Goal: Contribute content: Contribute content

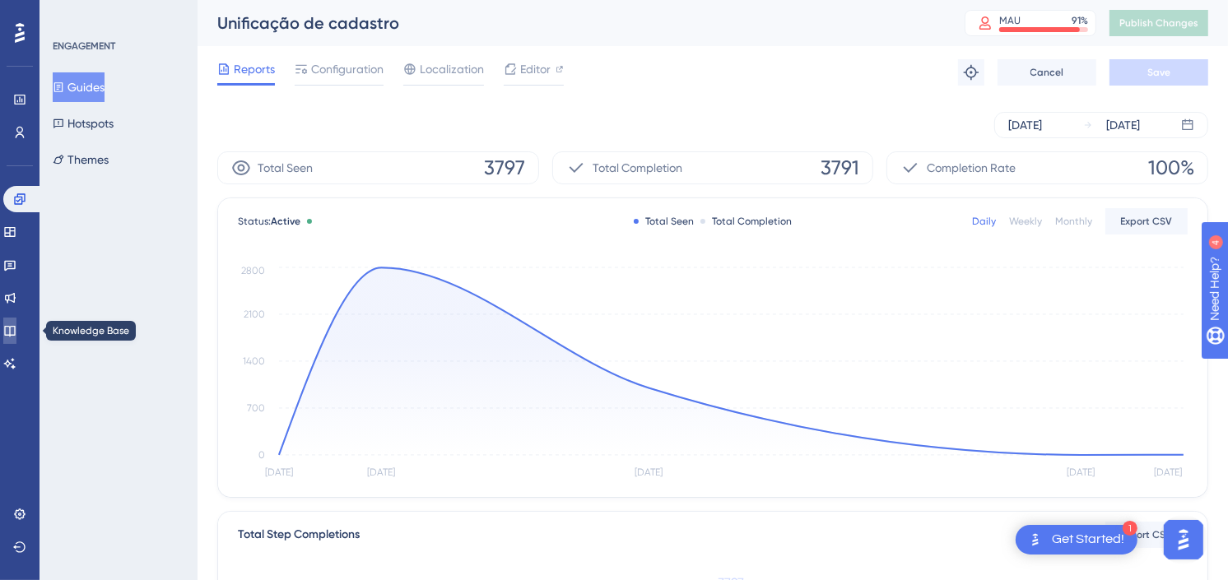
click at [16, 319] on link at bounding box center [9, 331] width 13 height 26
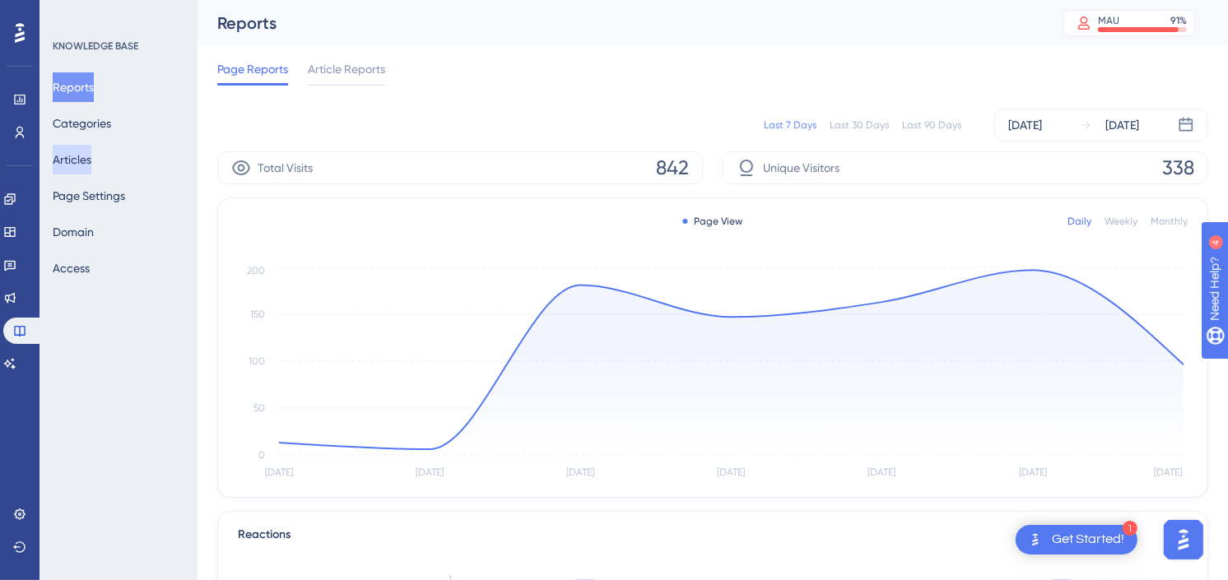
click at [67, 151] on button "Articles" at bounding box center [72, 160] width 39 height 30
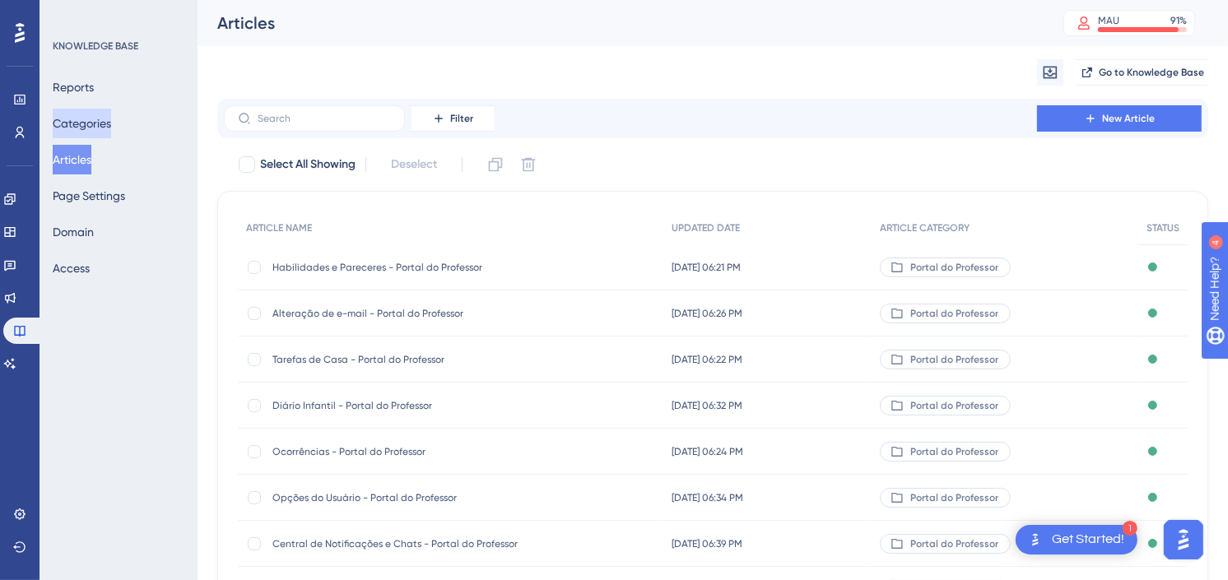
click at [109, 116] on button "Categories" at bounding box center [82, 124] width 58 height 30
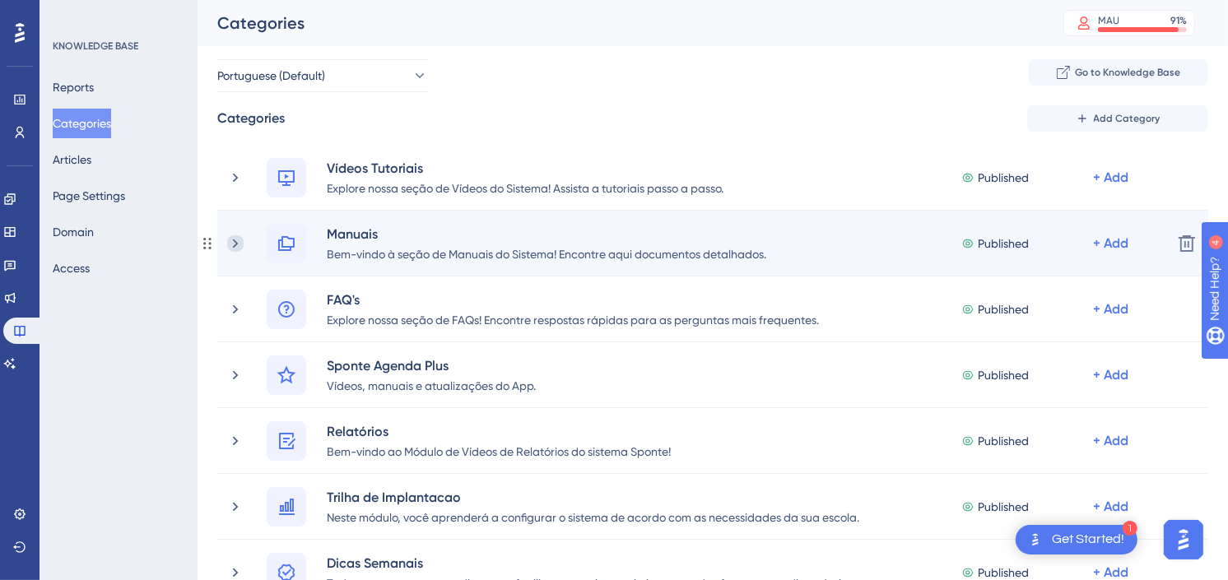
click at [235, 248] on icon at bounding box center [235, 243] width 16 height 16
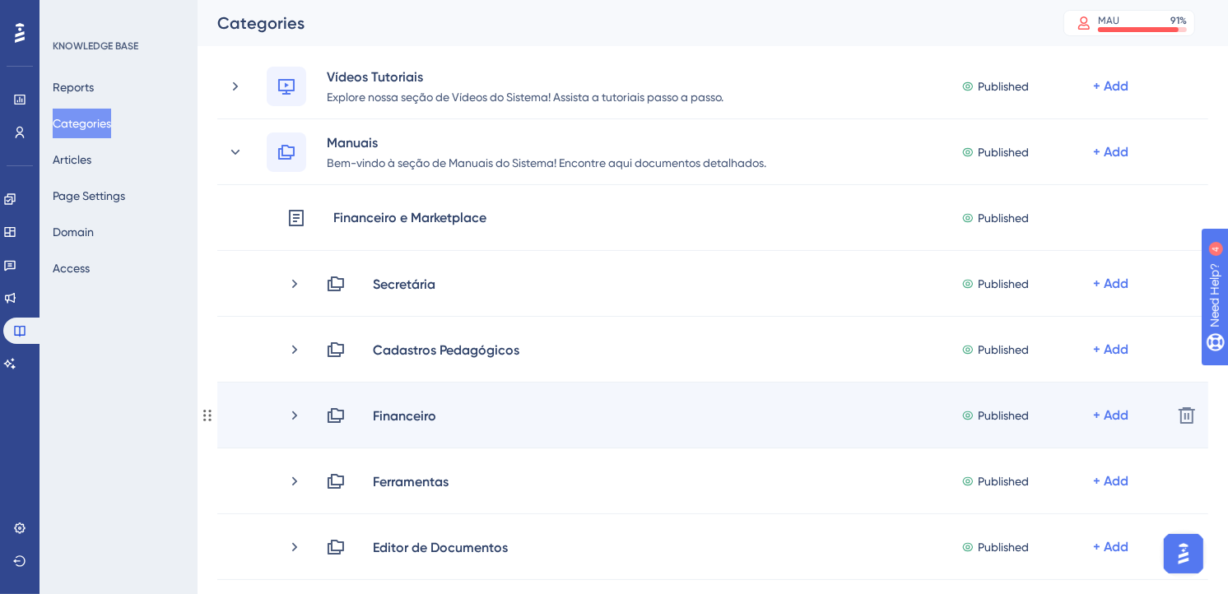
scroll to position [183, 0]
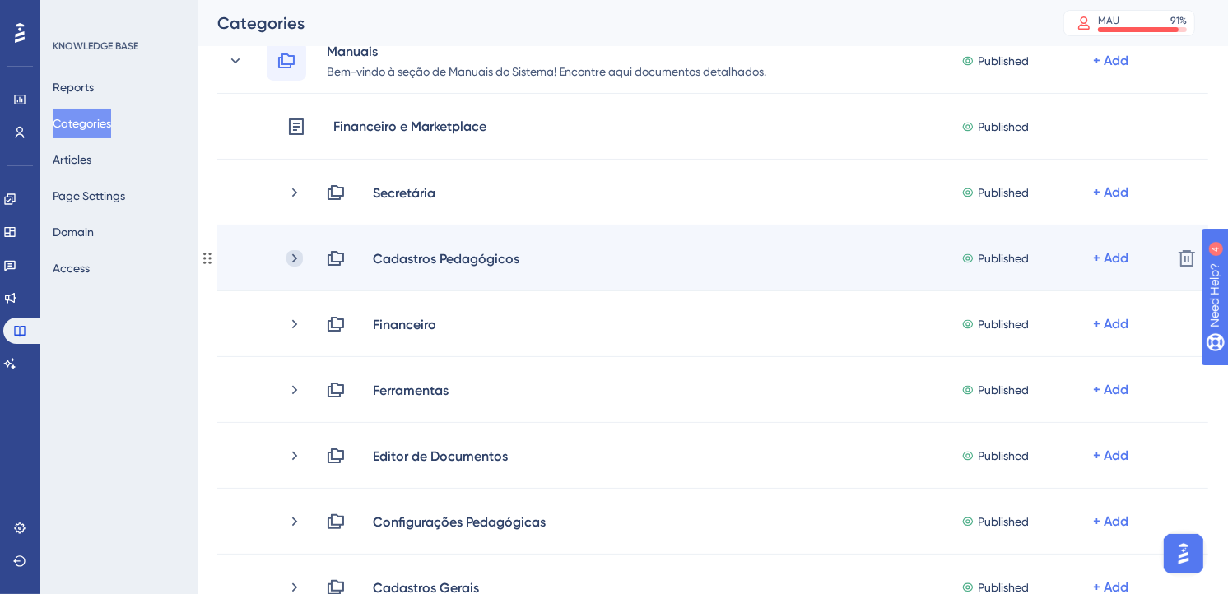
click at [292, 261] on icon at bounding box center [294, 257] width 5 height 9
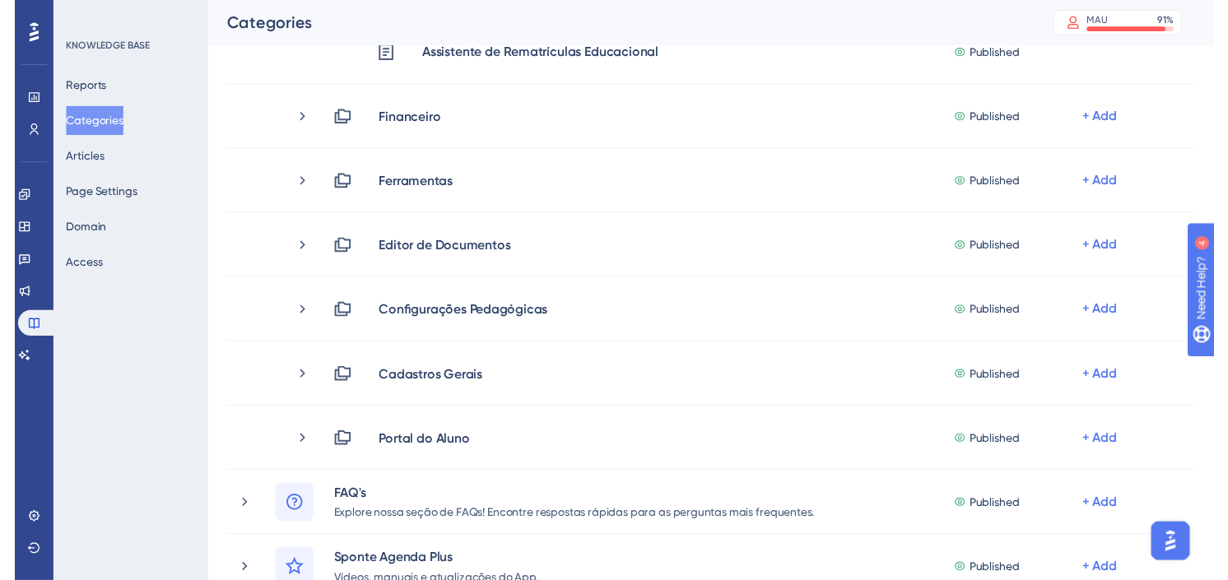
scroll to position [0, 0]
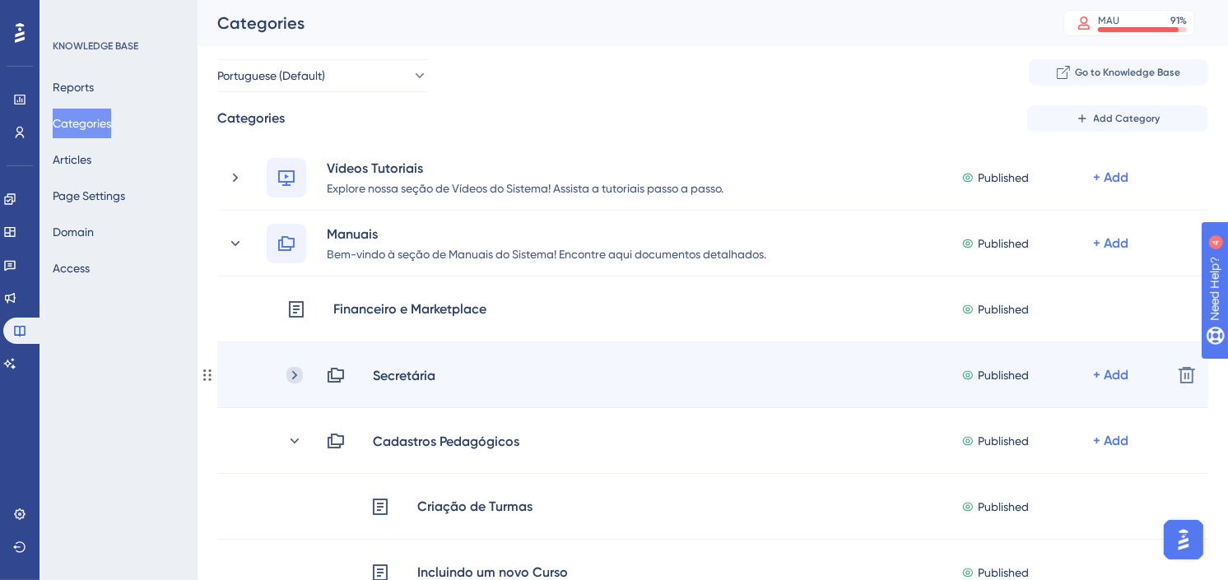
click at [290, 379] on icon at bounding box center [294, 375] width 16 height 16
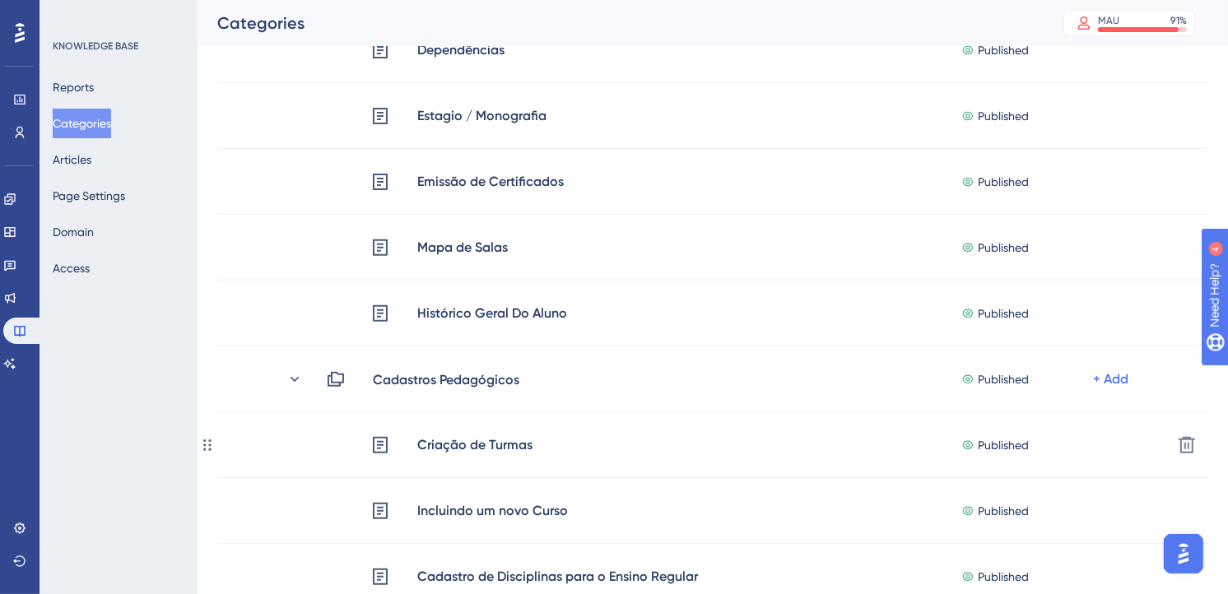
scroll to position [640, 0]
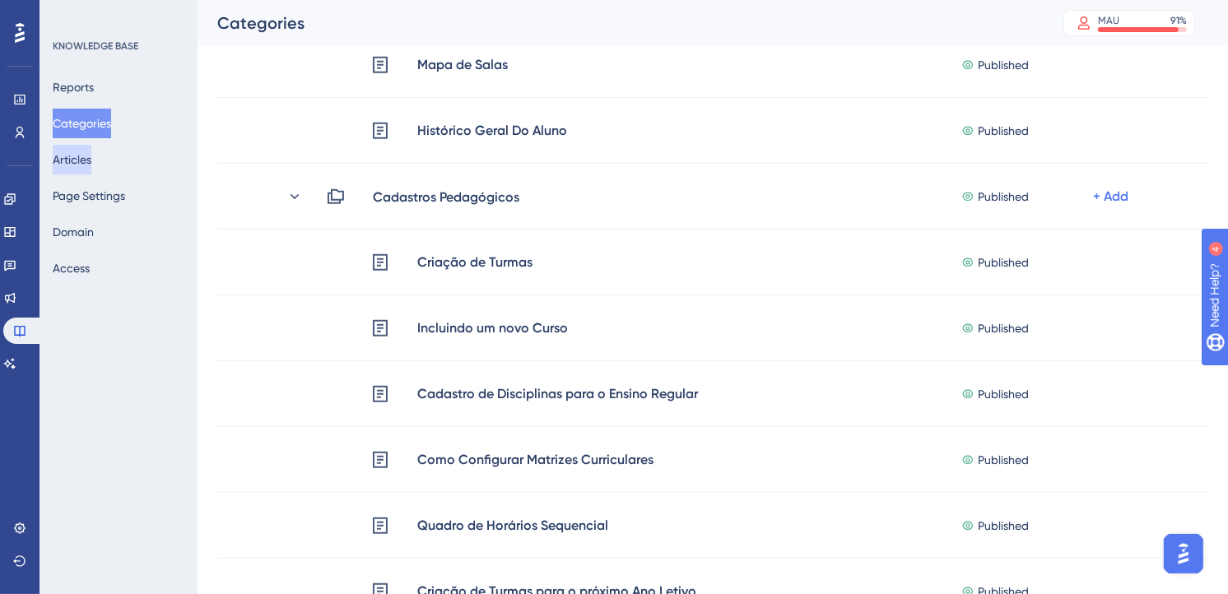
drag, startPoint x: 89, startPoint y: 154, endPoint x: 57, endPoint y: 16, distance: 141.1
click at [89, 154] on button "Articles" at bounding box center [72, 160] width 39 height 30
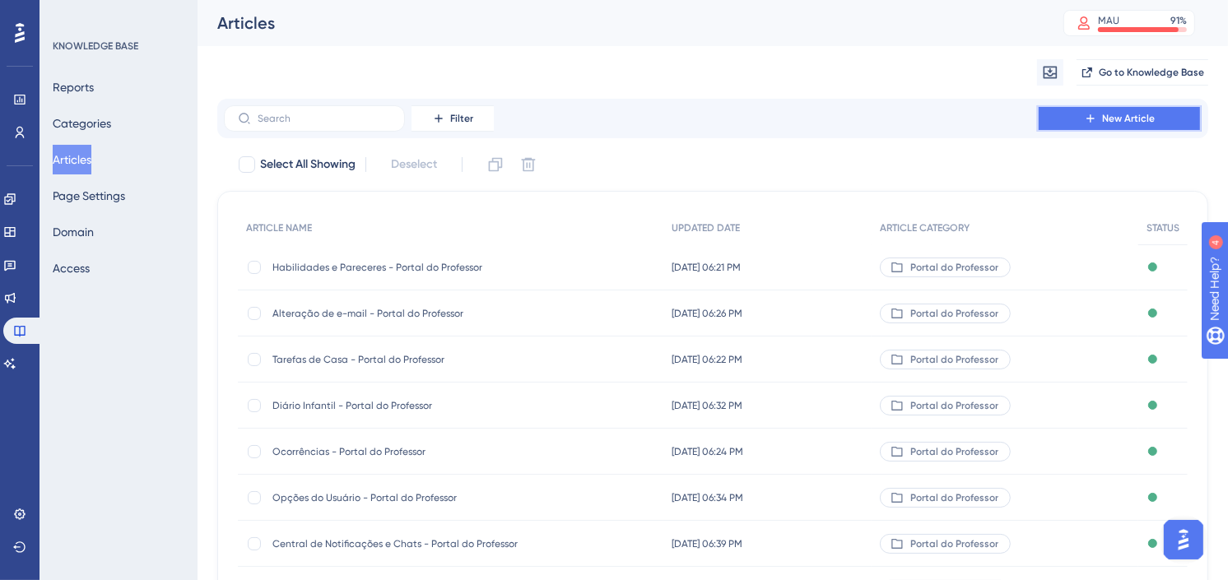
drag, startPoint x: 1114, startPoint y: 121, endPoint x: 1232, endPoint y: 165, distance: 126.3
click at [1114, 121] on span "New Article" at bounding box center [1128, 118] width 53 height 13
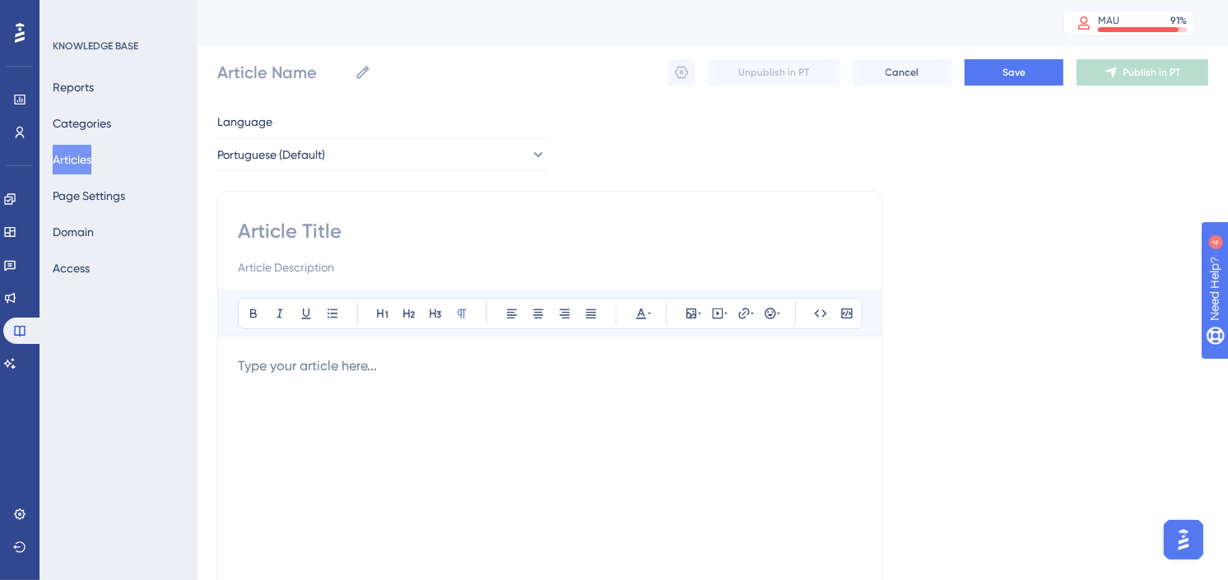
click at [338, 360] on p at bounding box center [550, 366] width 624 height 20
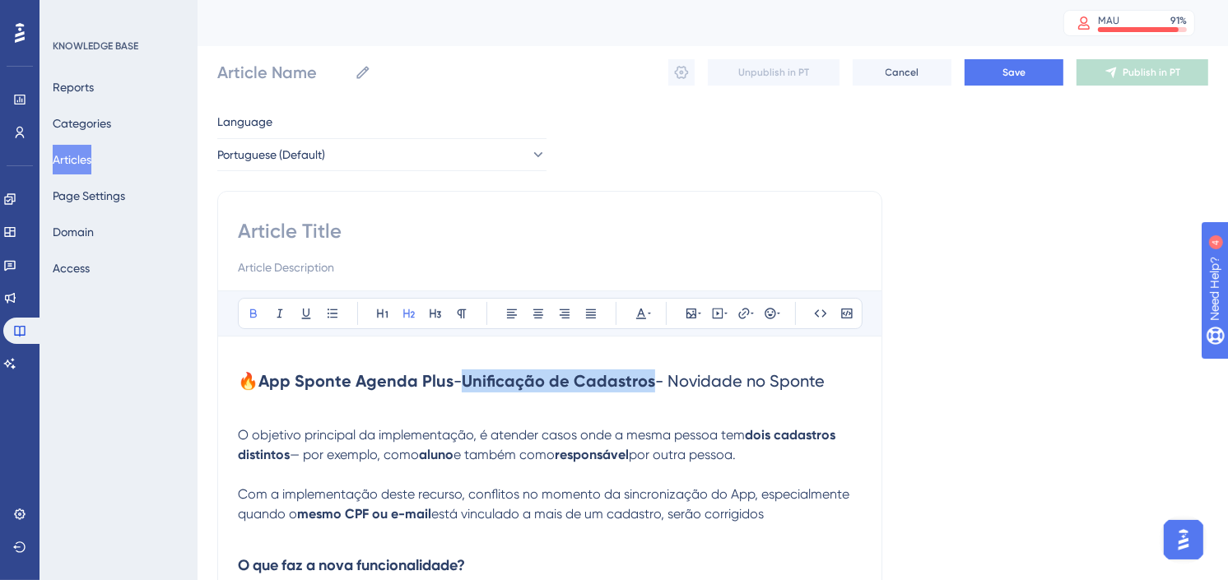
drag, startPoint x: 649, startPoint y: 384, endPoint x: 467, endPoint y: 379, distance: 182.0
click at [467, 379] on strong "Unificação de Cadastros" at bounding box center [558, 381] width 193 height 20
copy strong "Unificação de Cadastros"
click at [334, 225] on input at bounding box center [550, 231] width 624 height 26
paste input "Unificação de Cadastros"
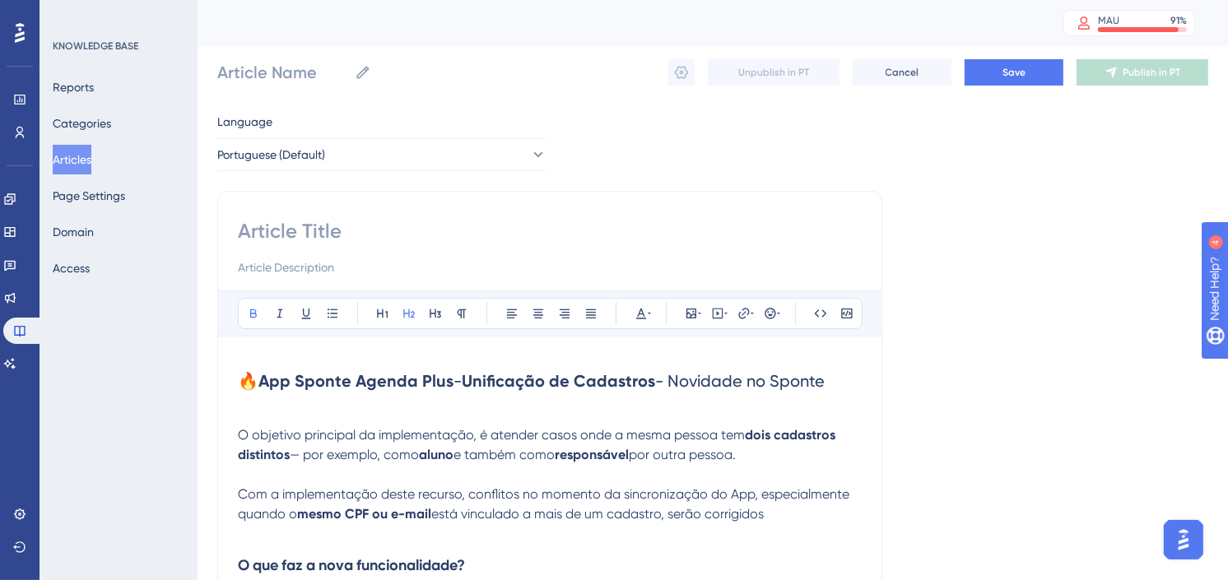
type input "Unificação de Cadastros"
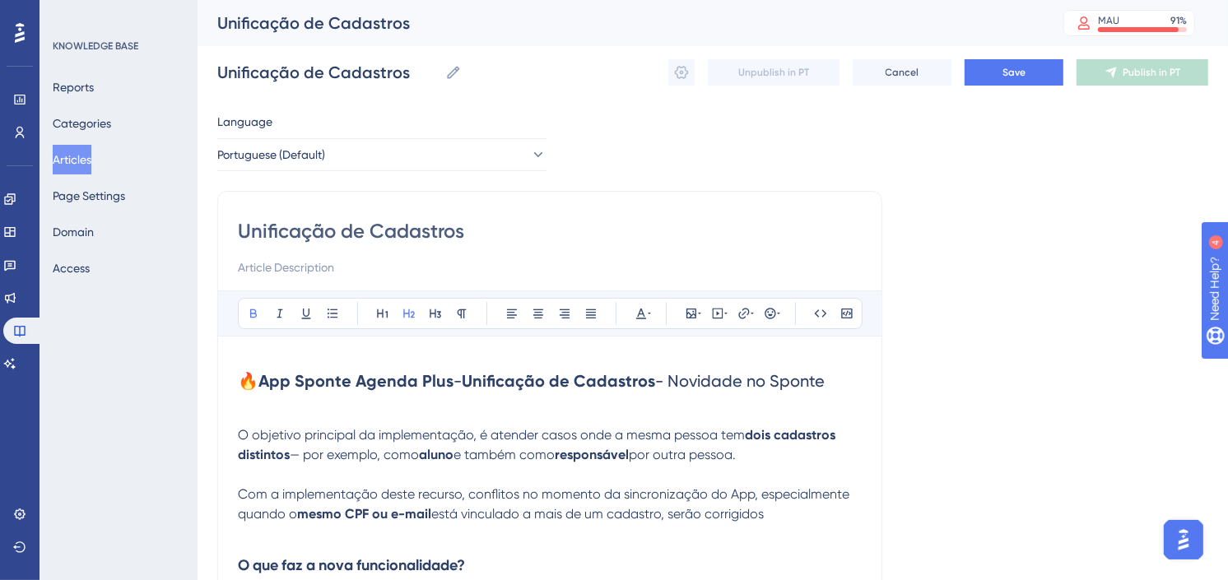
type input "Unificação de Cadastros"
drag, startPoint x: 784, startPoint y: 455, endPoint x: 241, endPoint y: 430, distance: 543.0
click at [241, 430] on p "O objetivo principal da implementação, é atender casos onde a mesma pessoa tem …" at bounding box center [550, 446] width 624 height 40
copy p "O objetivo principal da implementação, é atender casos onde a mesma pessoa tem …"
click at [301, 258] on input at bounding box center [550, 268] width 624 height 20
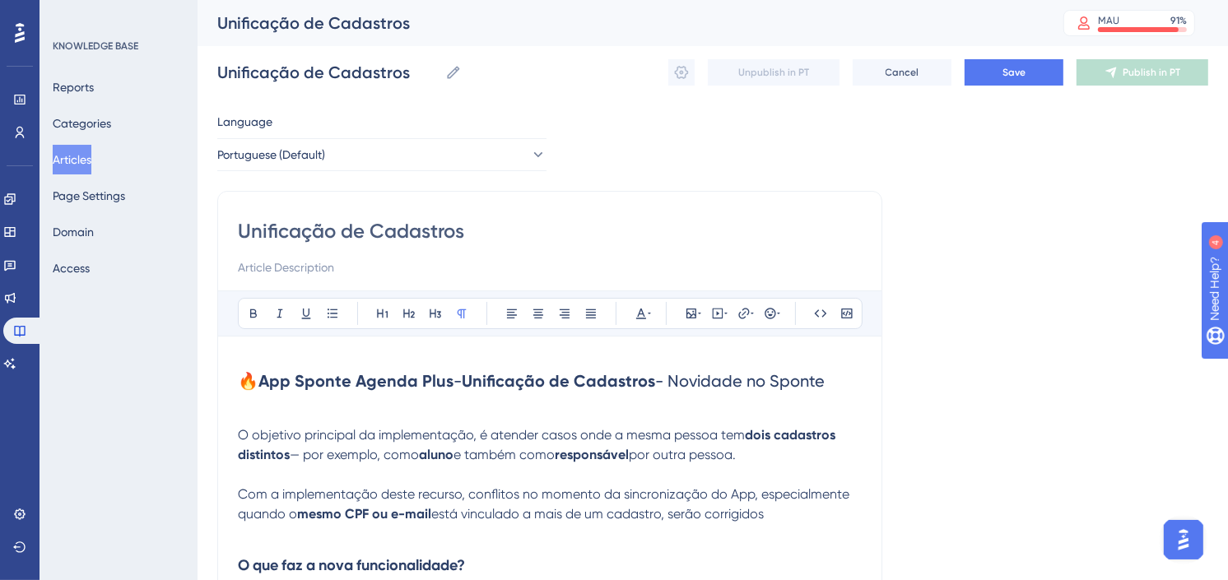
paste input "O objetivo principal da implementação, é atender casos onde a mesma pessoa tem …"
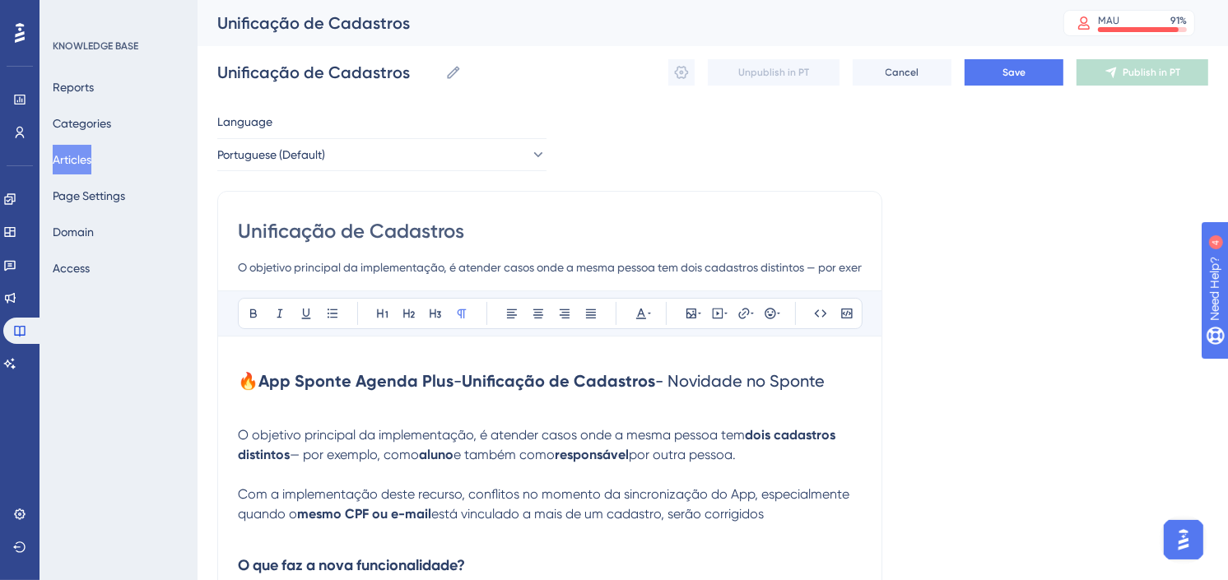
scroll to position [0, 350]
type input "O objetivo principal da implementação, é atender casos onde a mesma pessoa tem …"
drag, startPoint x: 574, startPoint y: 453, endPoint x: 194, endPoint y: 426, distance: 381.2
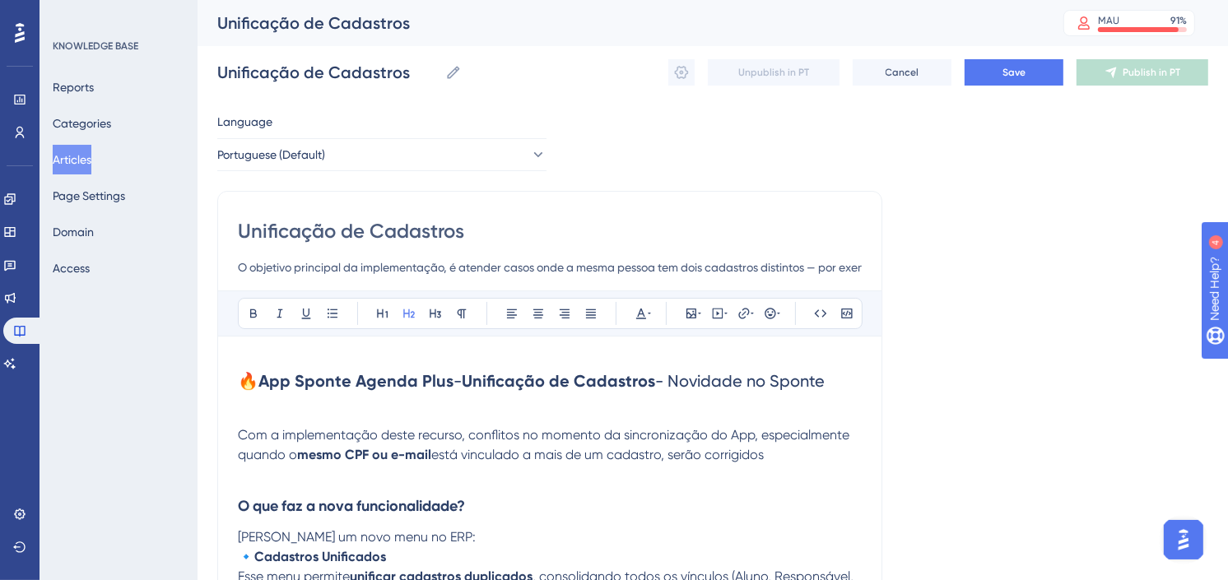
click at [639, 510] on h3 "O que faz a nova funcionalidade?" at bounding box center [550, 506] width 624 height 43
drag, startPoint x: 686, startPoint y: 385, endPoint x: 223, endPoint y: 381, distance: 463.4
click at [1010, 69] on span "Save" at bounding box center [1013, 72] width 23 height 13
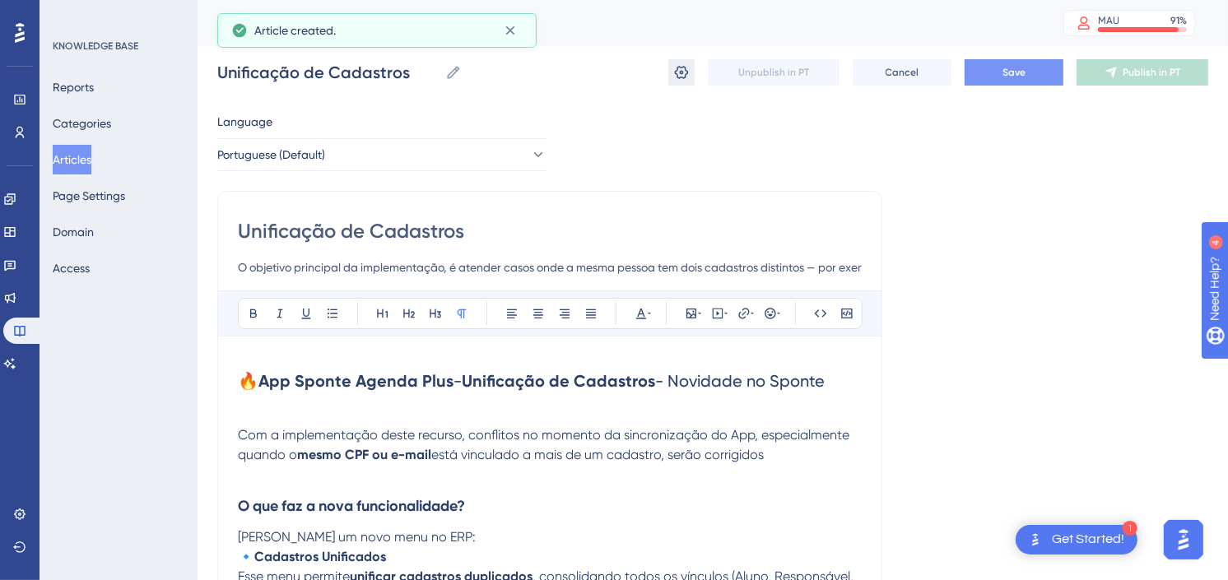
click at [686, 79] on icon at bounding box center [681, 72] width 16 height 16
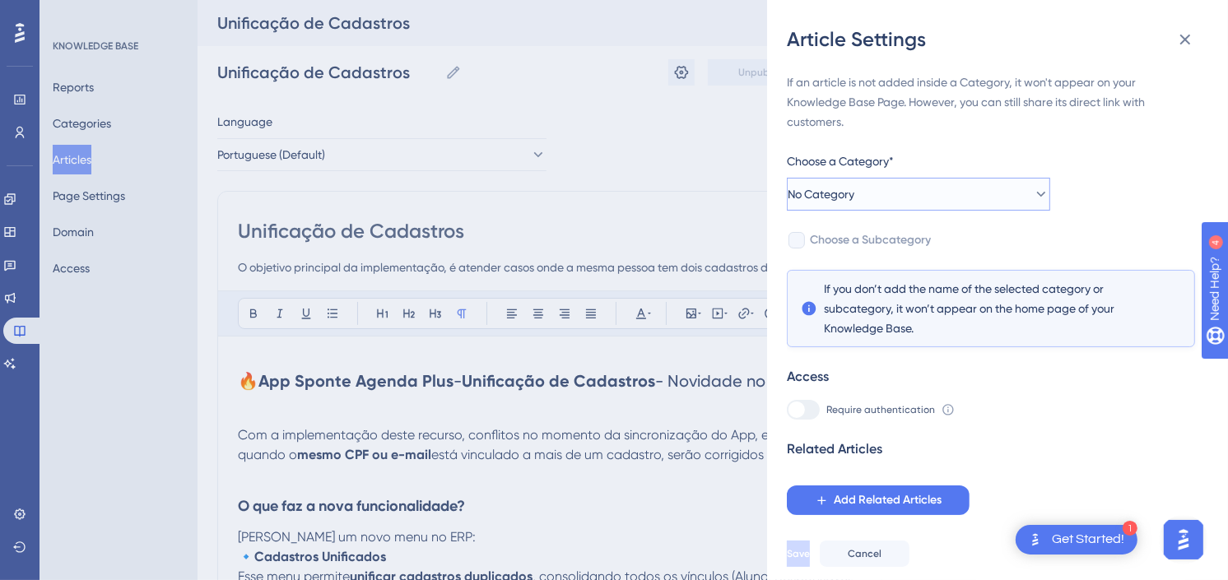
click at [999, 198] on button "No Category" at bounding box center [918, 194] width 263 height 33
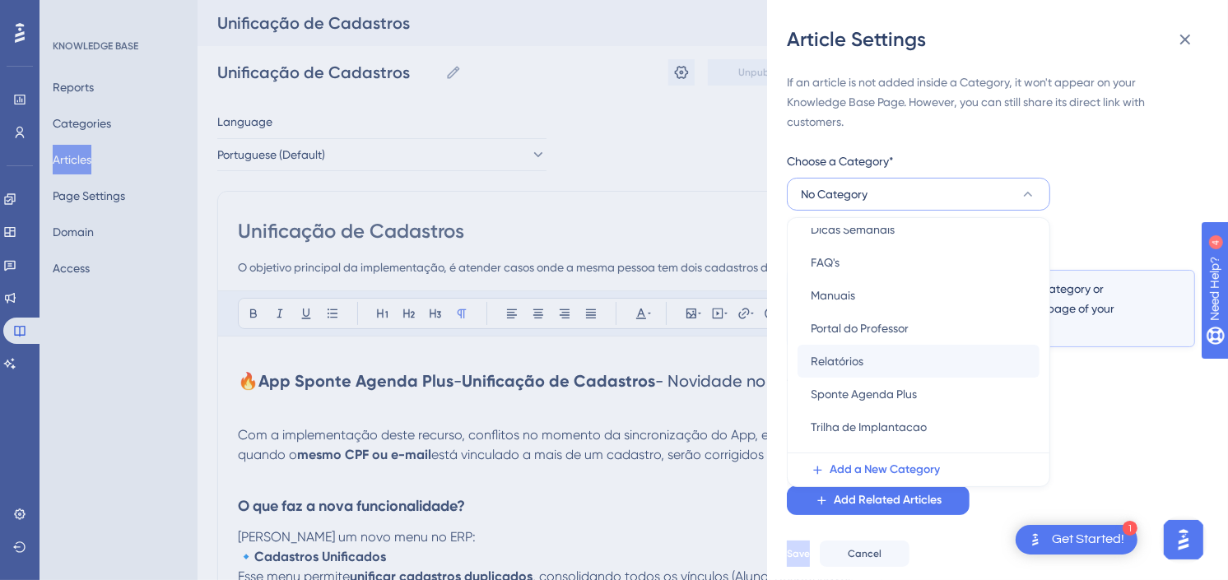
scroll to position [71, 0]
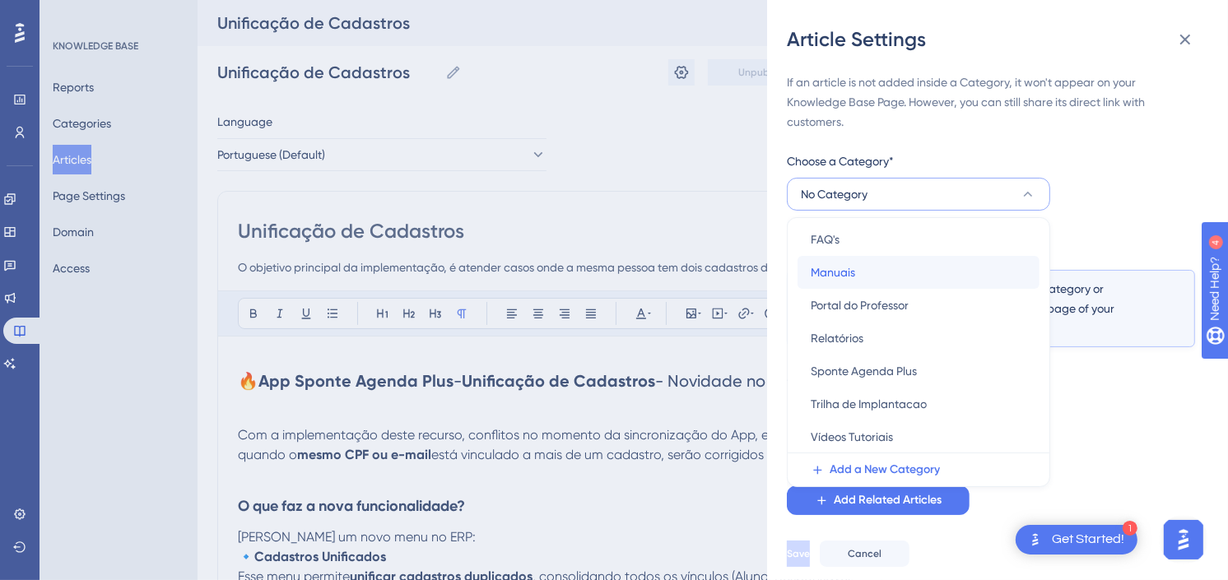
click at [835, 265] on span "Manuais" at bounding box center [833, 273] width 44 height 20
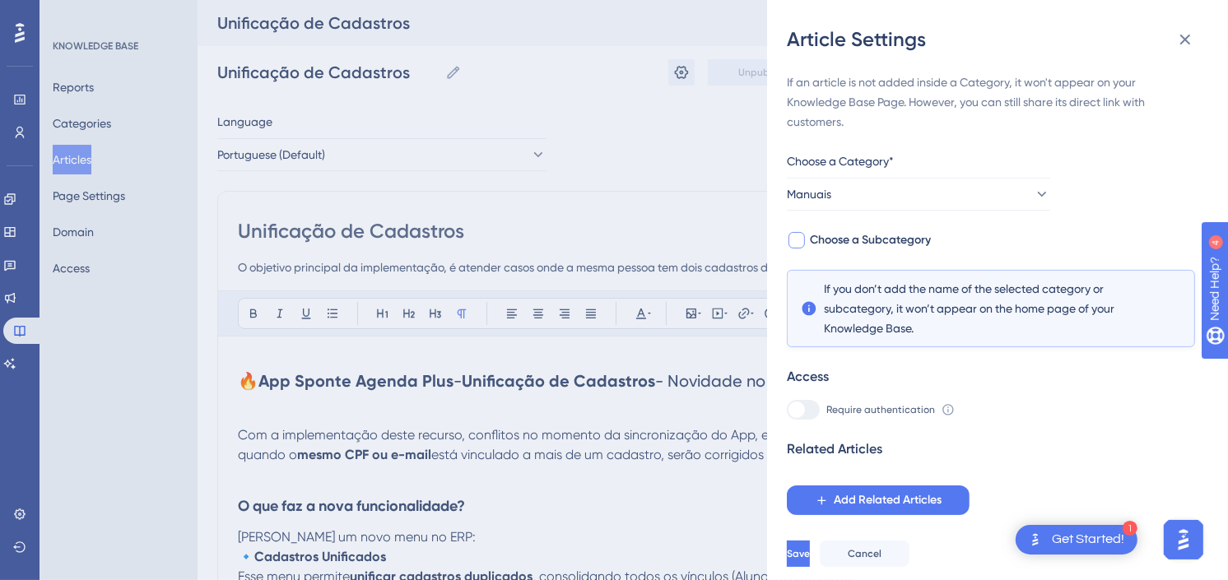
click at [867, 242] on span "Choose a Subcategory" at bounding box center [870, 240] width 121 height 20
checkbox input "true"
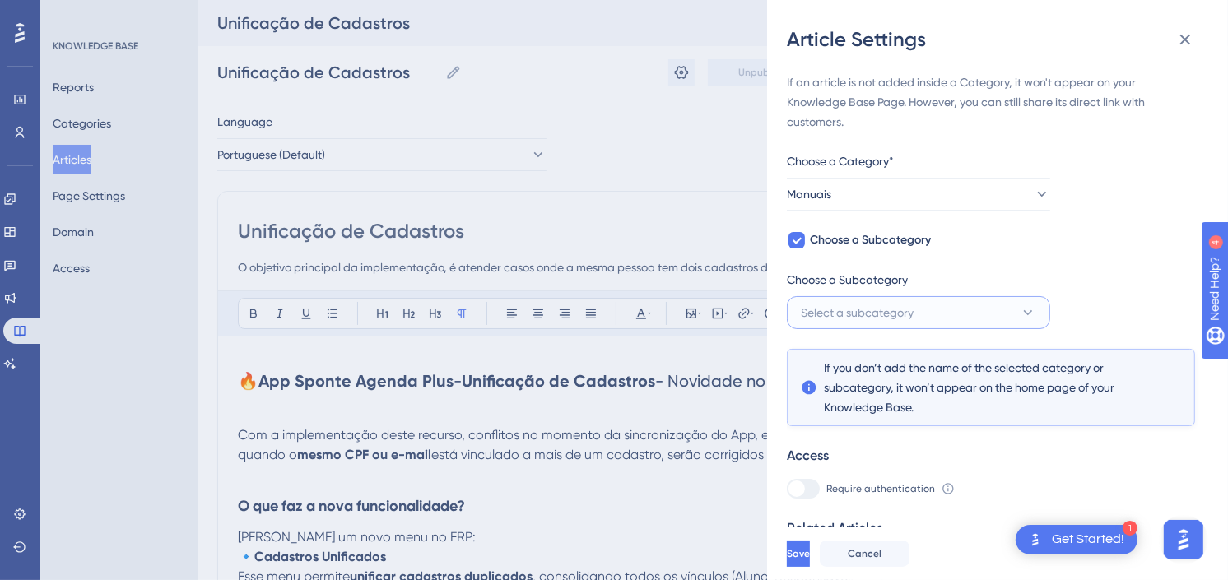
click at [864, 306] on span "Select a subcategory" at bounding box center [857, 313] width 113 height 20
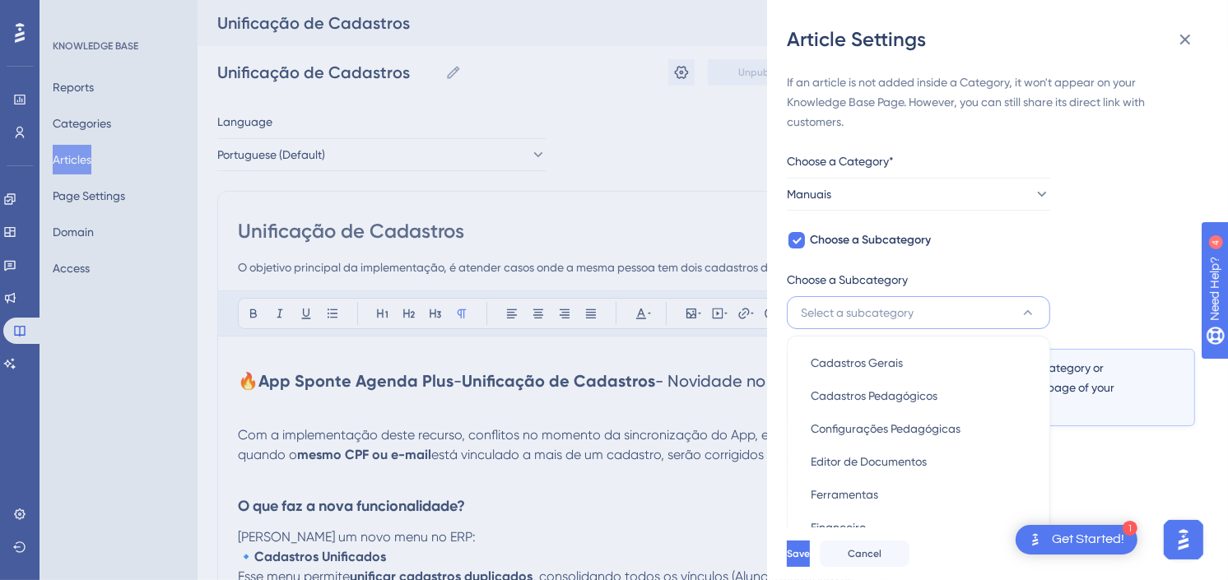
scroll to position [63, 0]
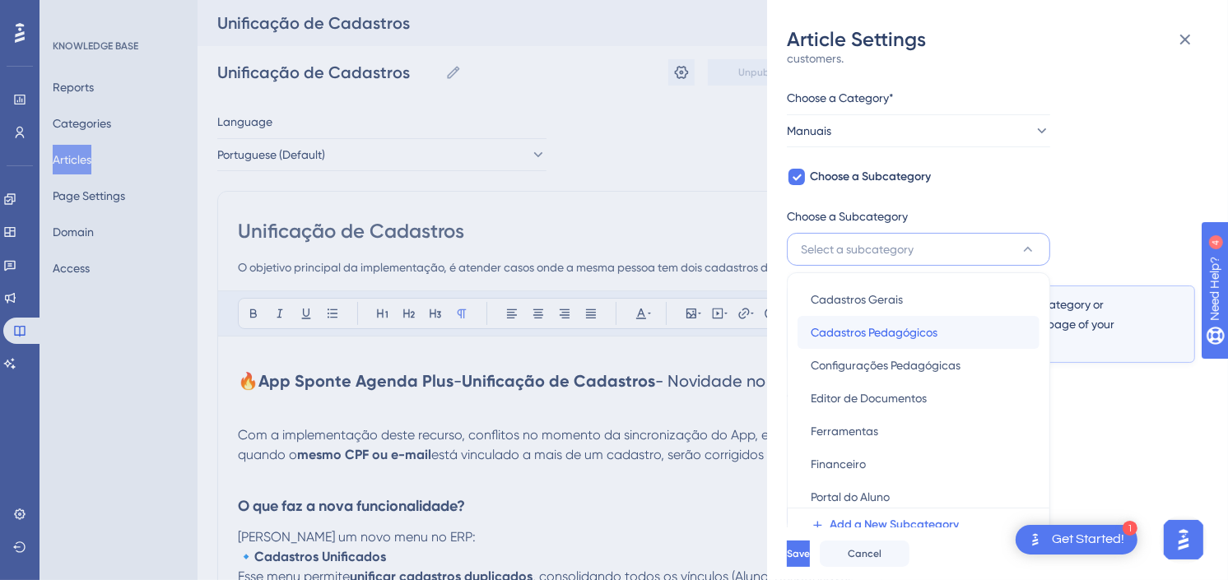
click at [908, 330] on span "Cadastros Pedagógicos" at bounding box center [874, 333] width 127 height 20
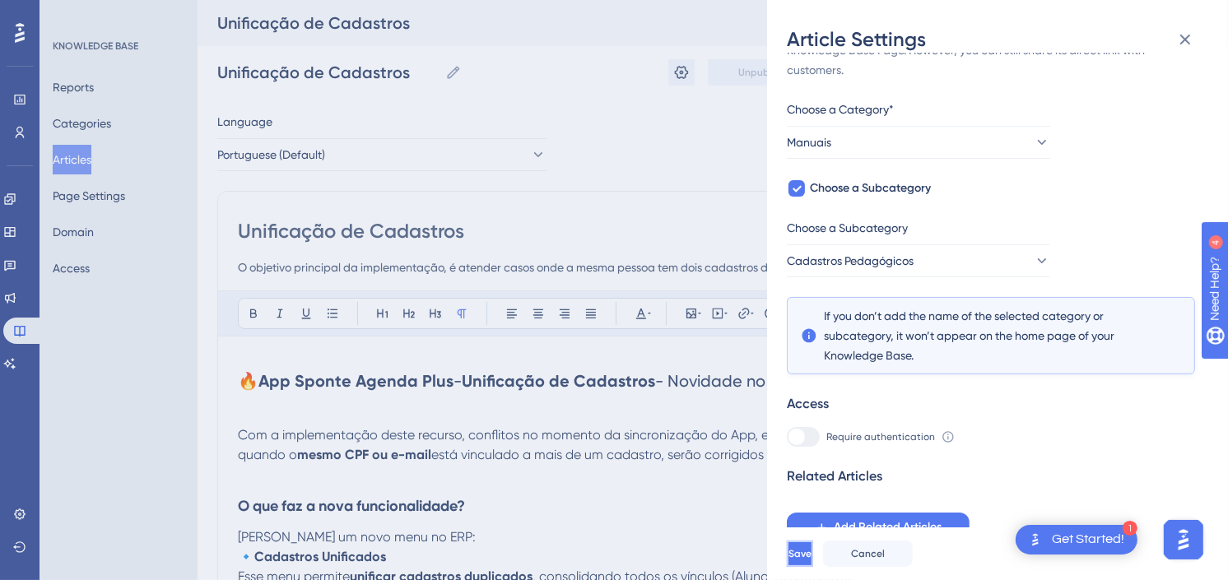
click at [812, 560] on span "Save" at bounding box center [799, 553] width 23 height 13
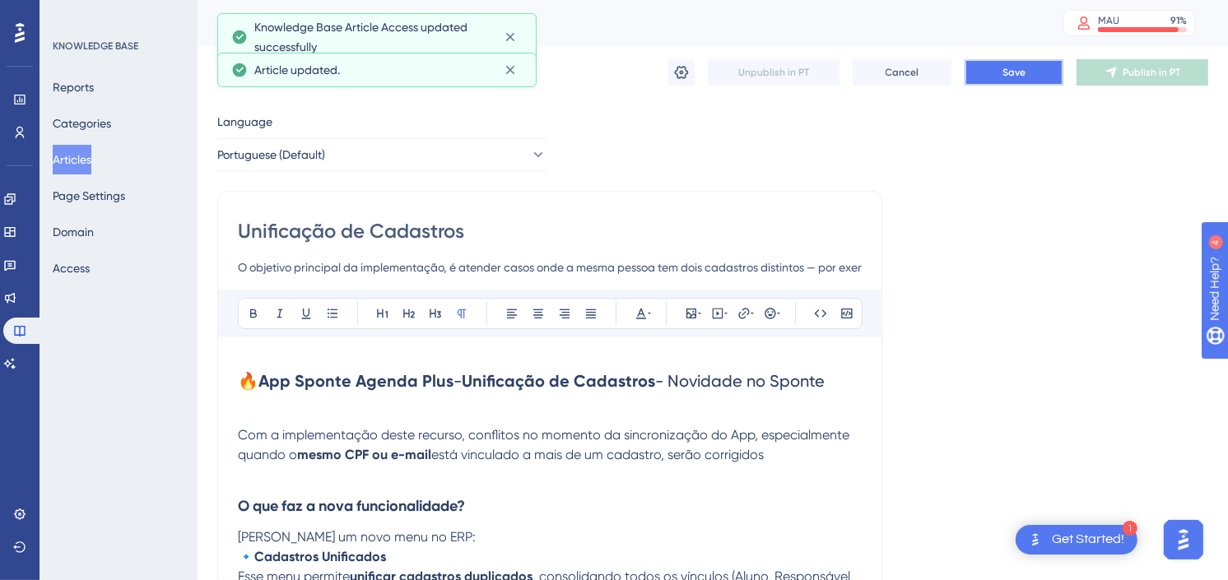
click at [1031, 78] on button "Save" at bounding box center [1014, 72] width 99 height 26
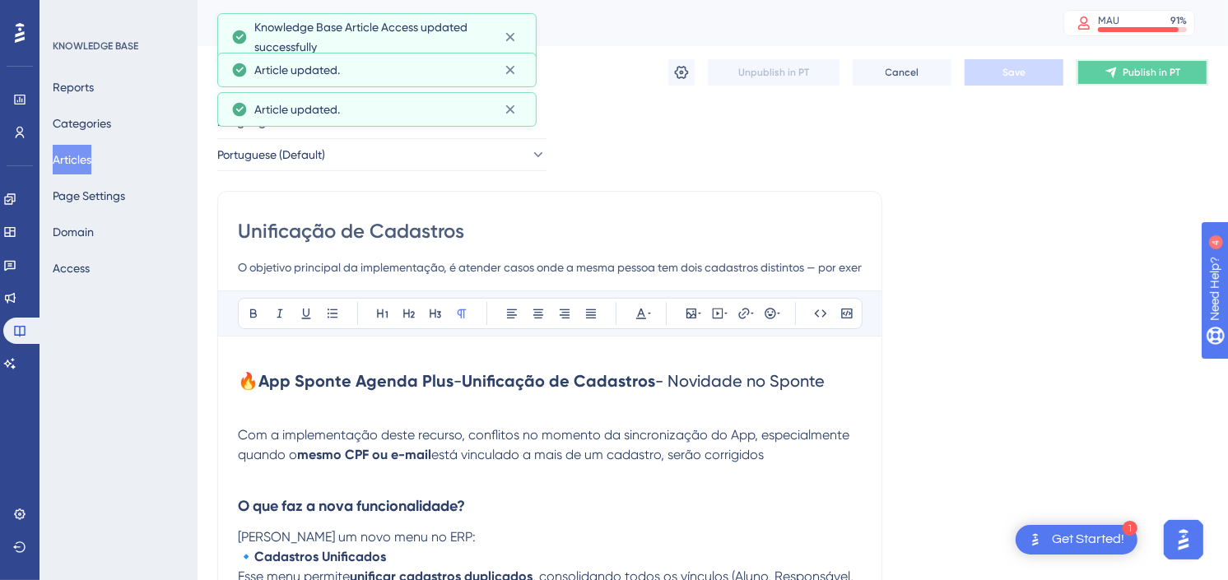
click at [1146, 70] on span "Publish in PT" at bounding box center [1152, 72] width 58 height 13
